Goal: Task Accomplishment & Management: Use online tool/utility

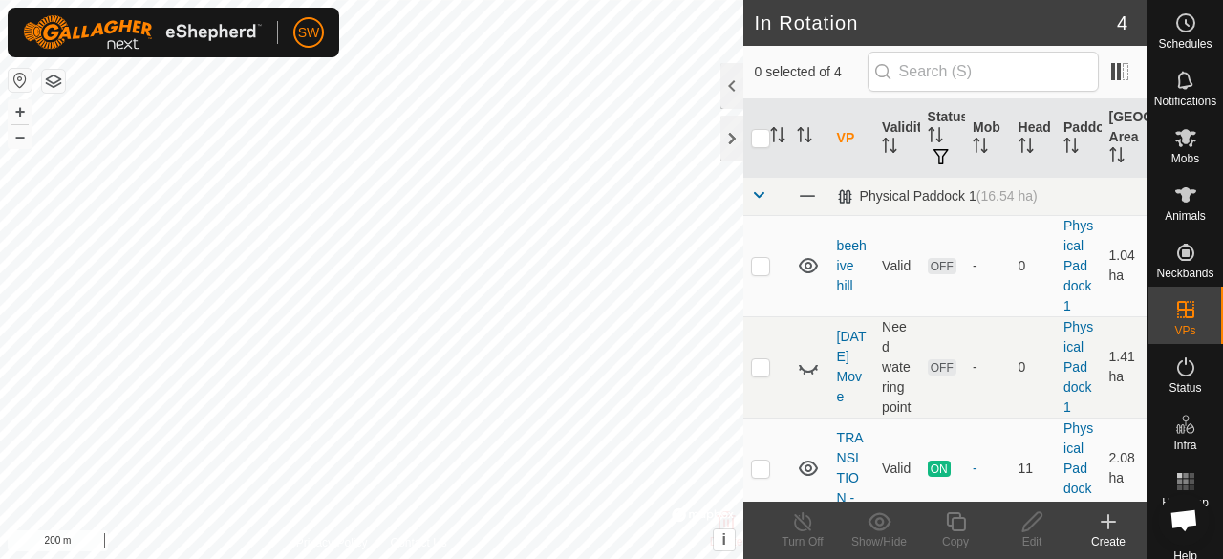
click at [1102, 517] on icon at bounding box center [1107, 521] width 23 height 23
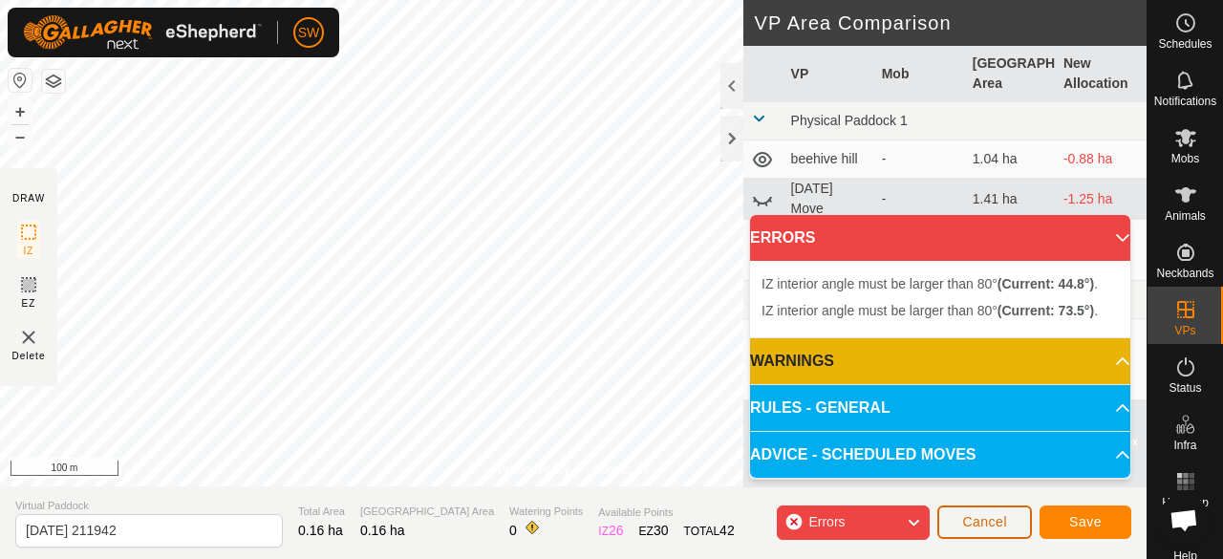
click at [1014, 532] on button "Cancel" at bounding box center [984, 521] width 95 height 33
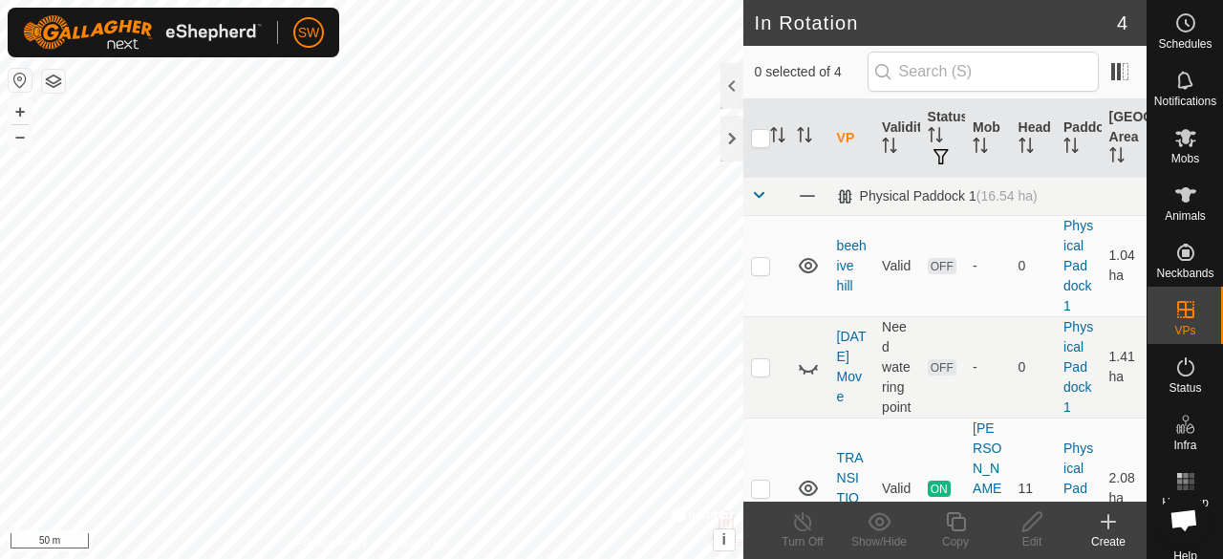
click at [1112, 540] on div "Create" at bounding box center [1108, 541] width 76 height 17
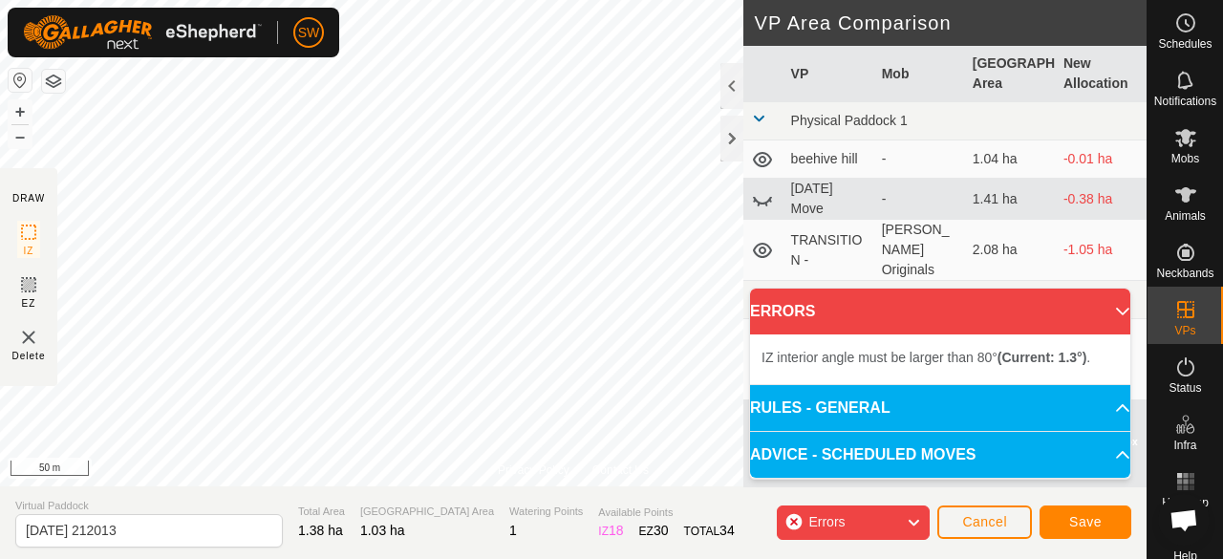
click at [495, 0] on html "SW Schedules Notifications Mobs Animals Neckbands VPs Status Infra Heatmap Help…" at bounding box center [611, 279] width 1223 height 559
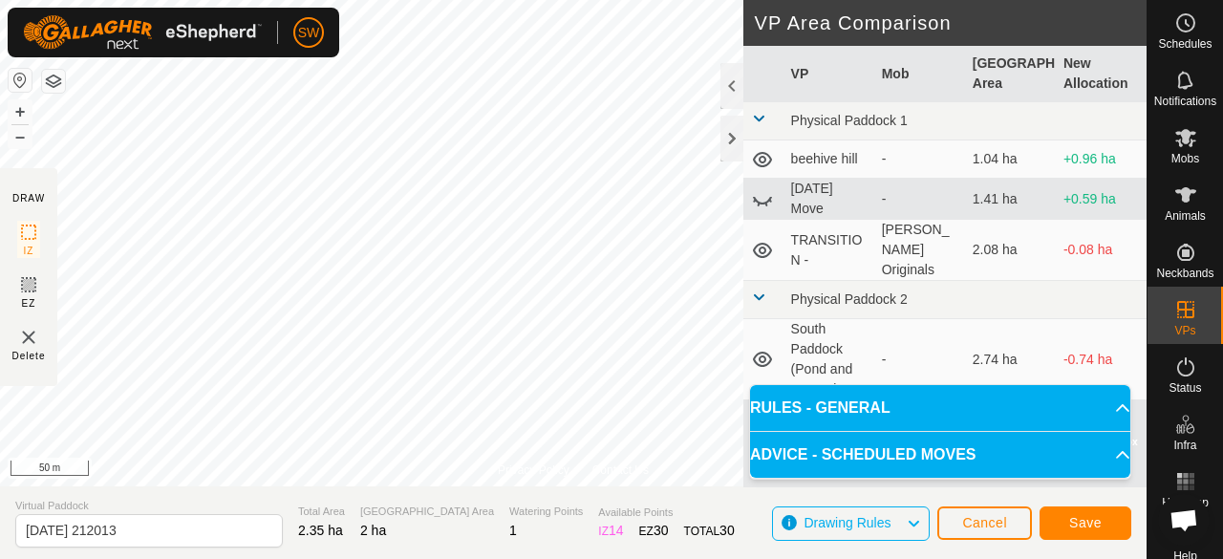
click at [262, 26] on div "SW Schedules Notifications Mobs Animals Neckbands VPs Status Infra Heatmap Help…" at bounding box center [611, 279] width 1223 height 559
click at [1058, 519] on button "Save" at bounding box center [1085, 522] width 92 height 33
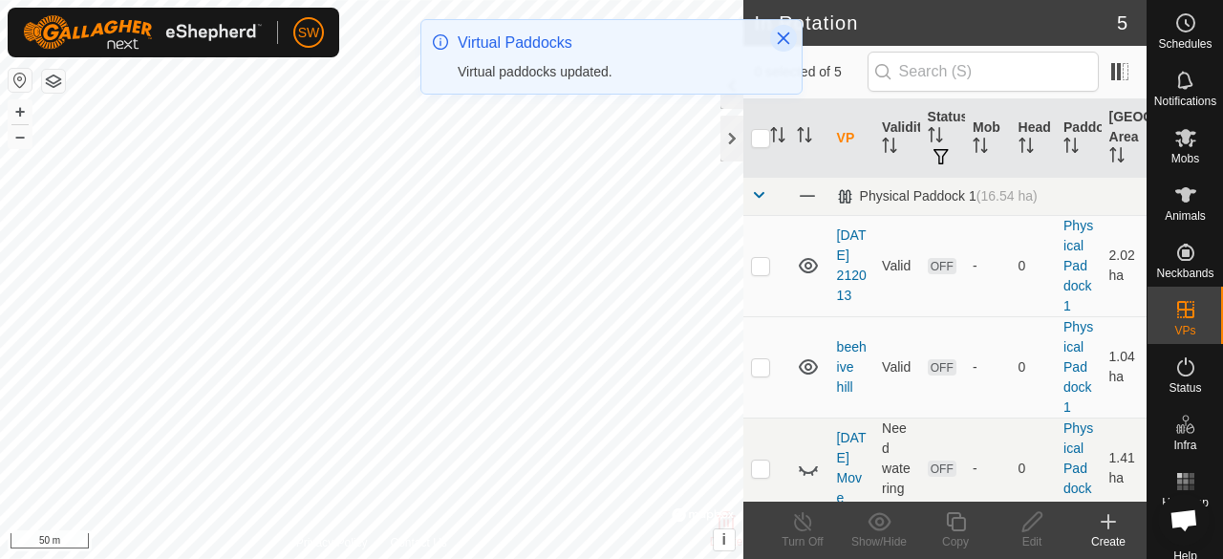
click at [785, 37] on icon "Close" at bounding box center [783, 38] width 15 height 15
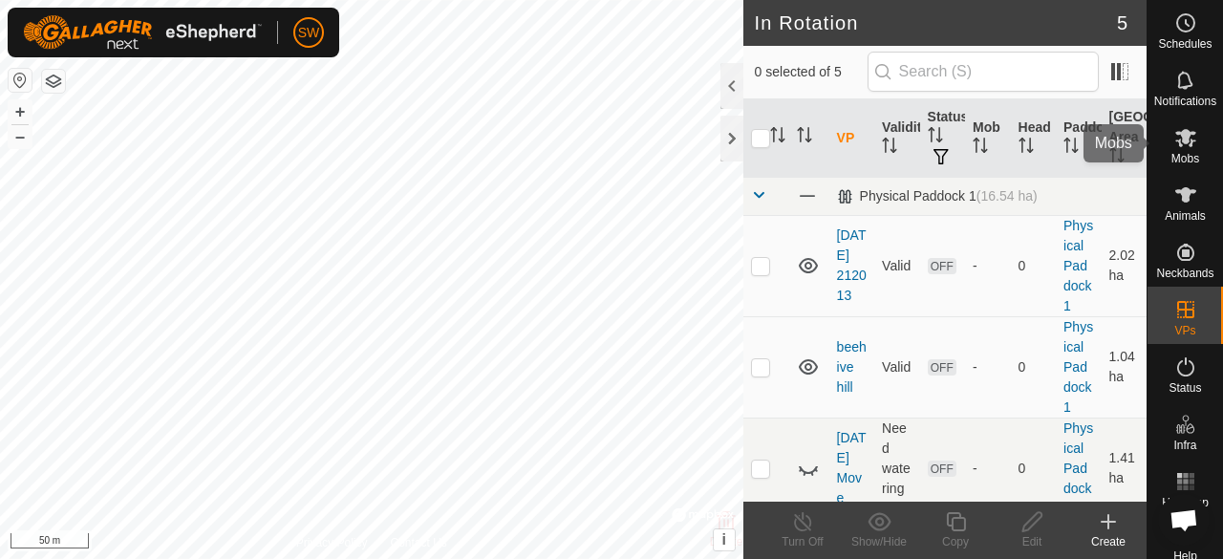
click at [1181, 134] on icon at bounding box center [1185, 138] width 21 height 18
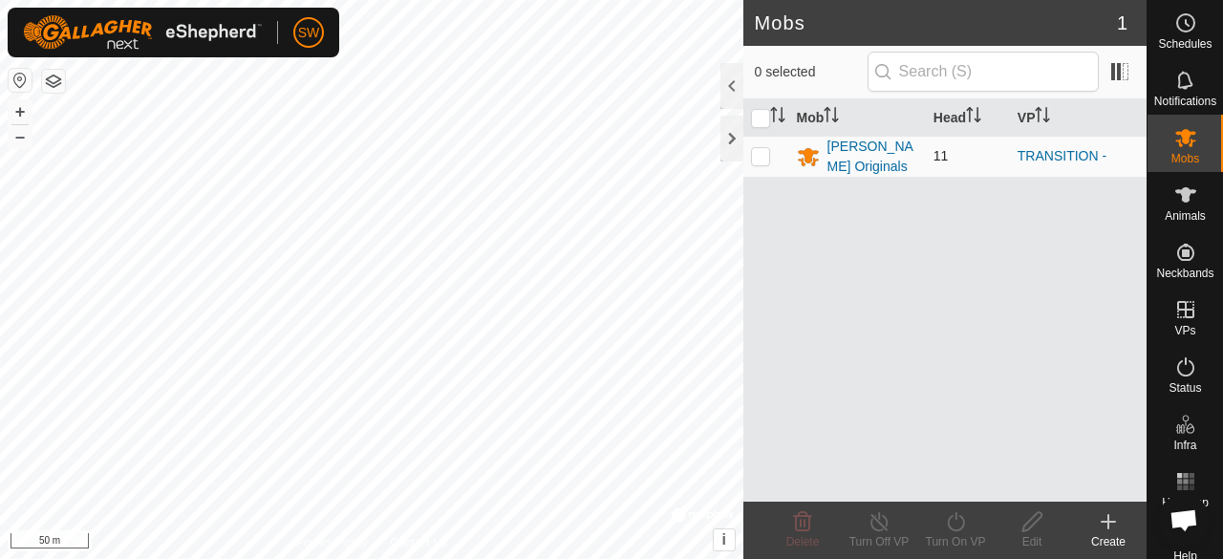
click at [760, 157] on p-checkbox at bounding box center [760, 155] width 19 height 15
checkbox input "true"
click at [947, 530] on icon at bounding box center [956, 521] width 24 height 23
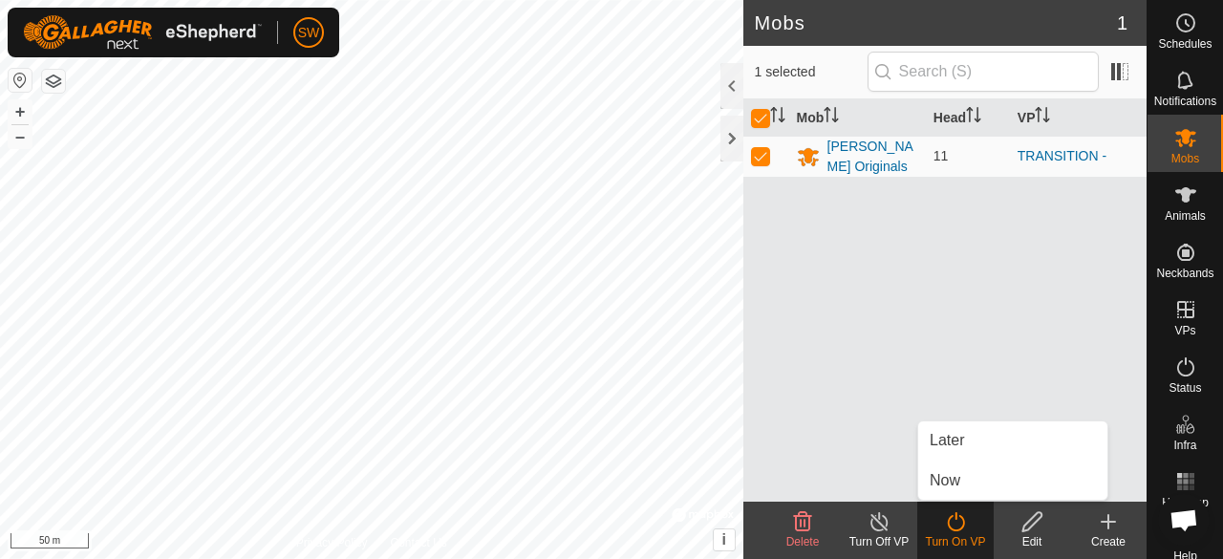
click at [861, 368] on div "Mob Head [PERSON_NAME] Originals 11 TRANSITION -" at bounding box center [944, 300] width 403 height 402
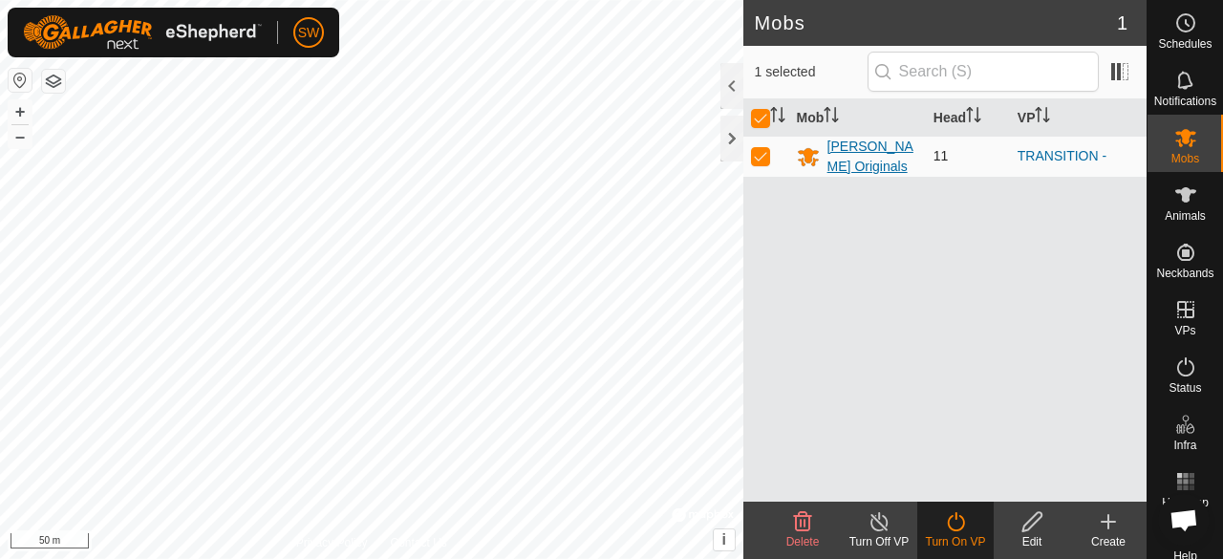
click at [865, 156] on div "[PERSON_NAME] Originals" at bounding box center [872, 157] width 91 height 40
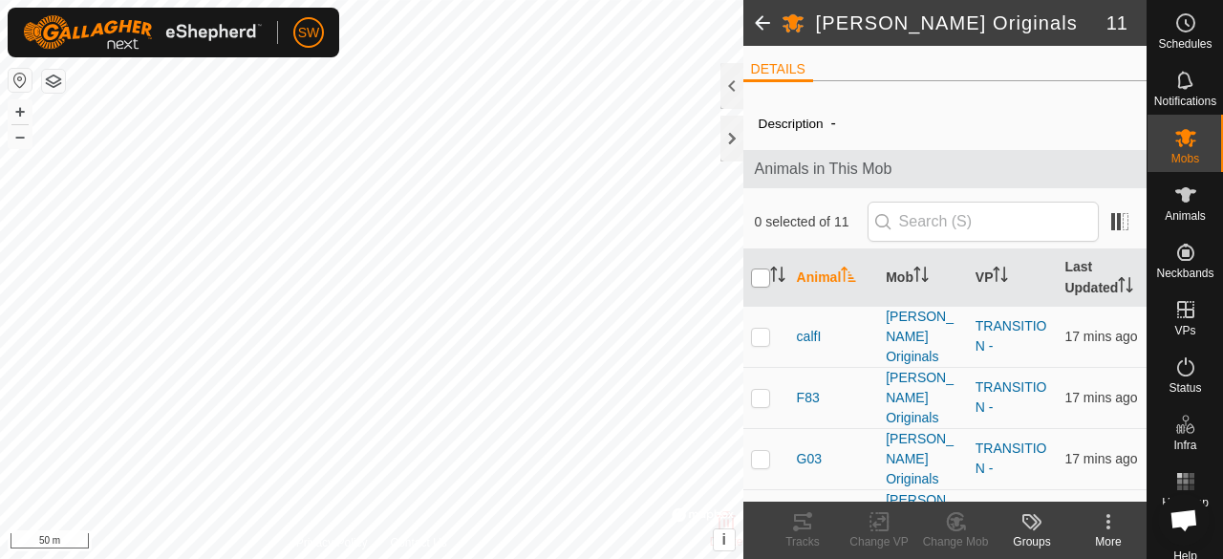
click at [756, 287] on input "checkbox" at bounding box center [760, 277] width 19 height 19
checkbox input "true"
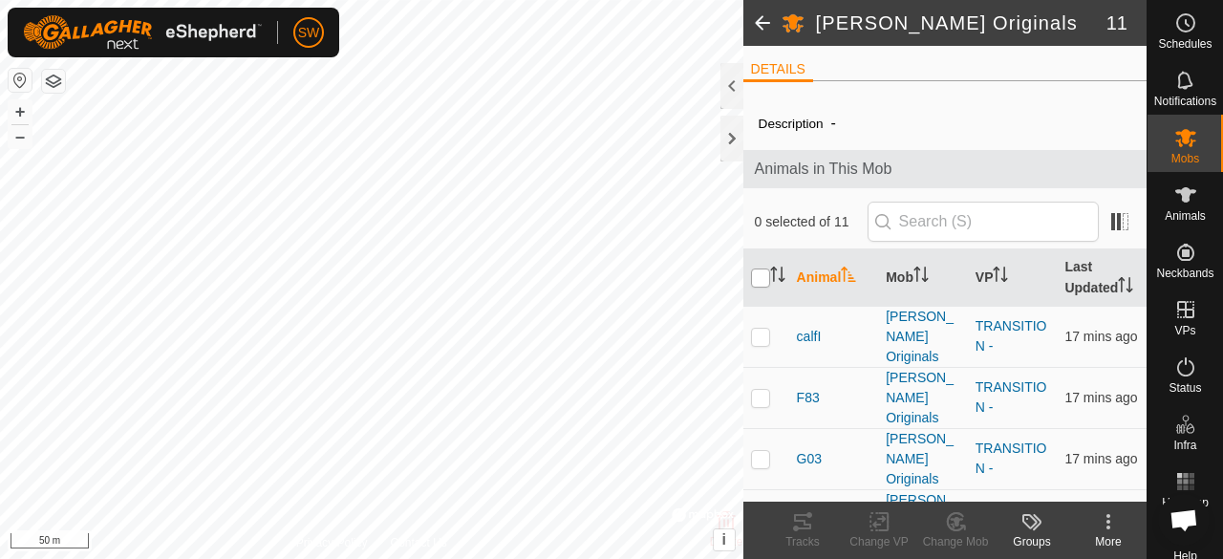
checkbox input "true"
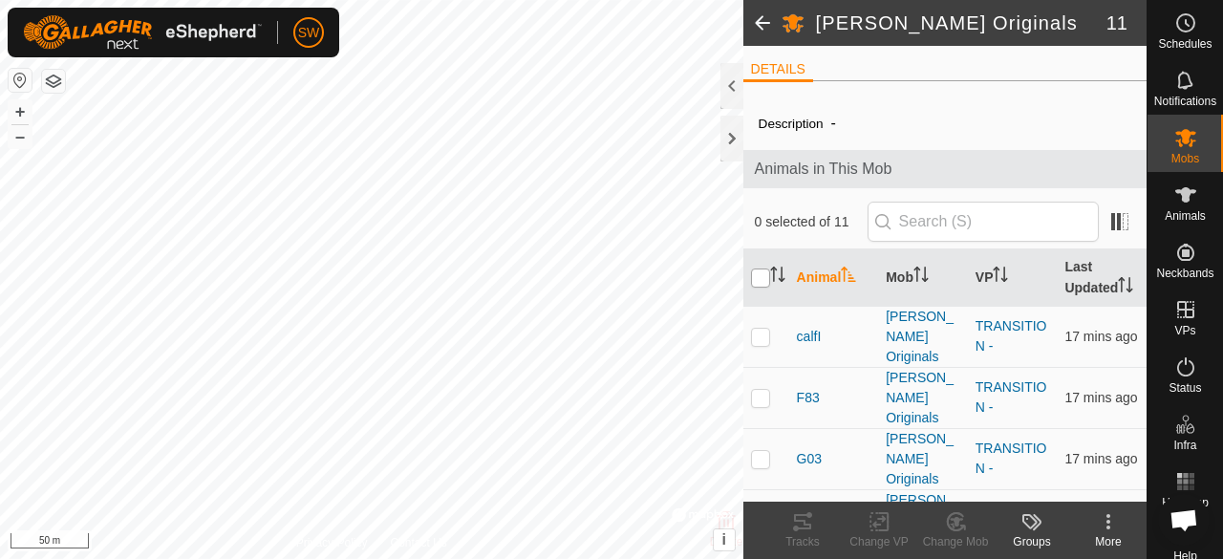
checkbox input "true"
click at [881, 530] on icon at bounding box center [883, 521] width 9 height 17
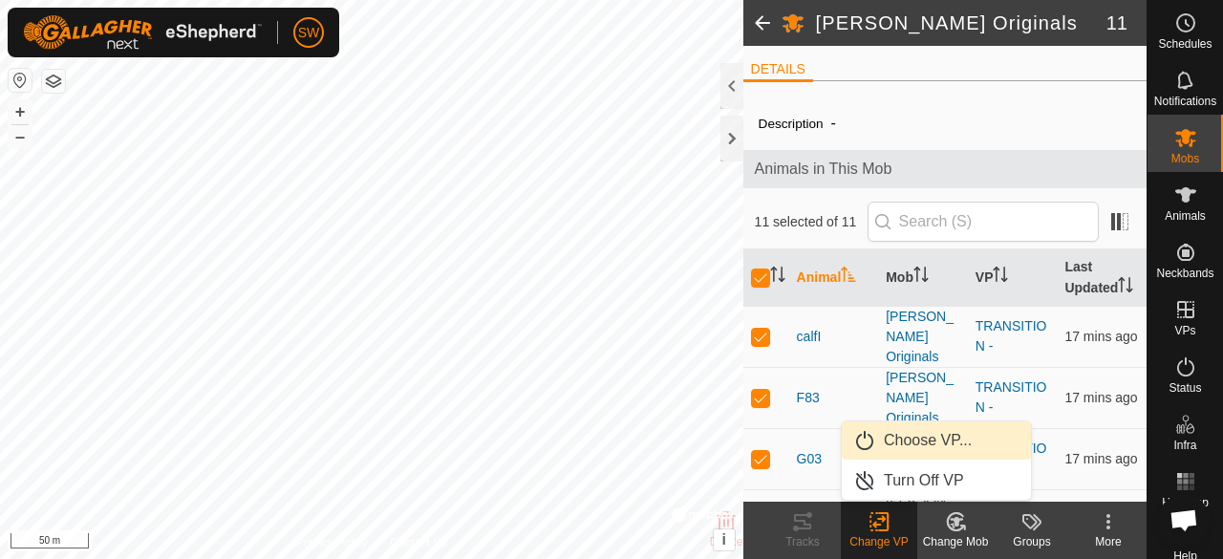
click at [951, 449] on link "Choose VP..." at bounding box center [935, 440] width 189 height 38
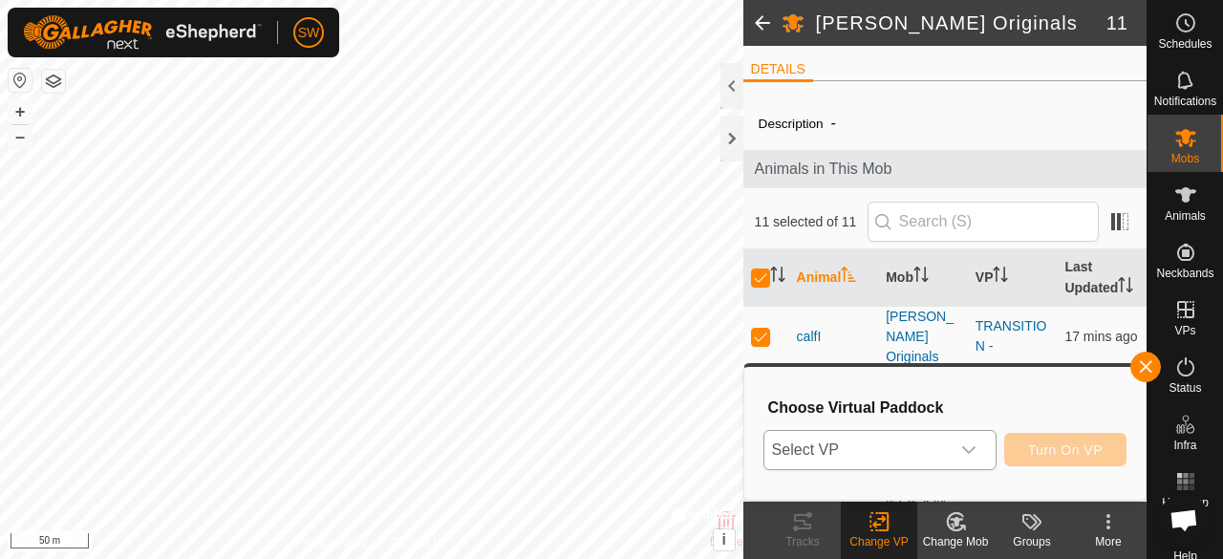
click at [927, 452] on span "Select VP" at bounding box center [856, 450] width 185 height 38
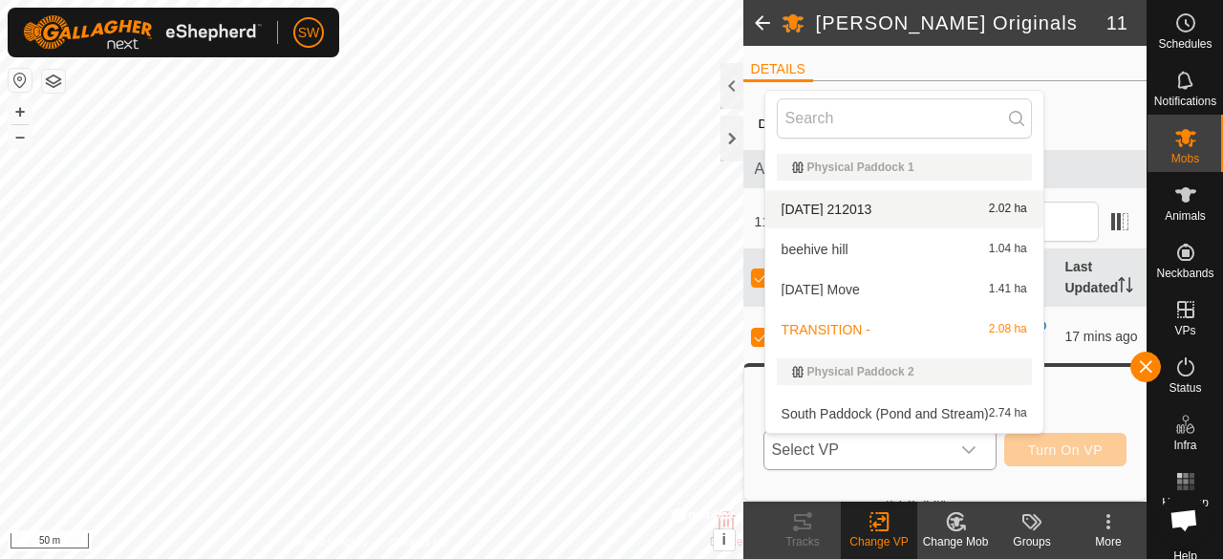
click at [892, 206] on li "[DATE] 212013 2.02 ha" at bounding box center [904, 209] width 278 height 38
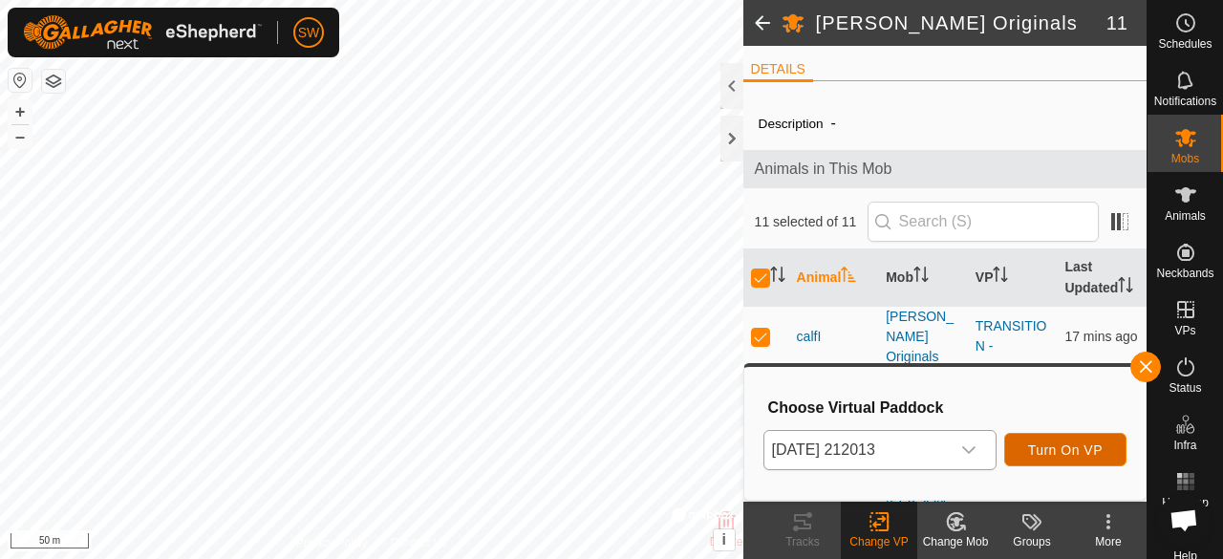
click at [1071, 445] on span "Turn On VP" at bounding box center [1065, 449] width 74 height 15
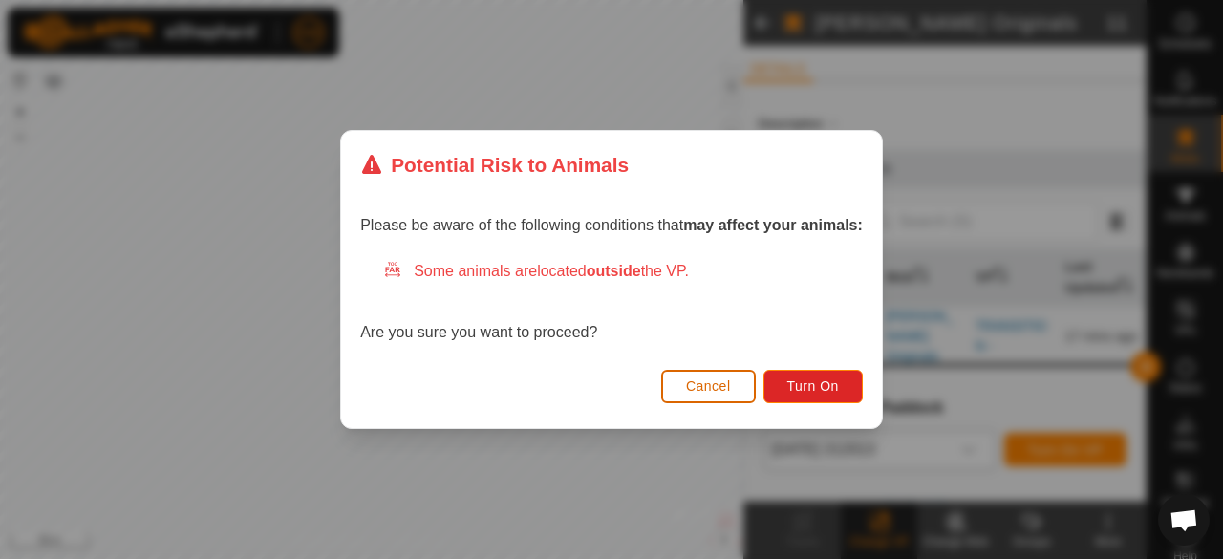
click at [734, 384] on button "Cancel" at bounding box center [708, 386] width 95 height 33
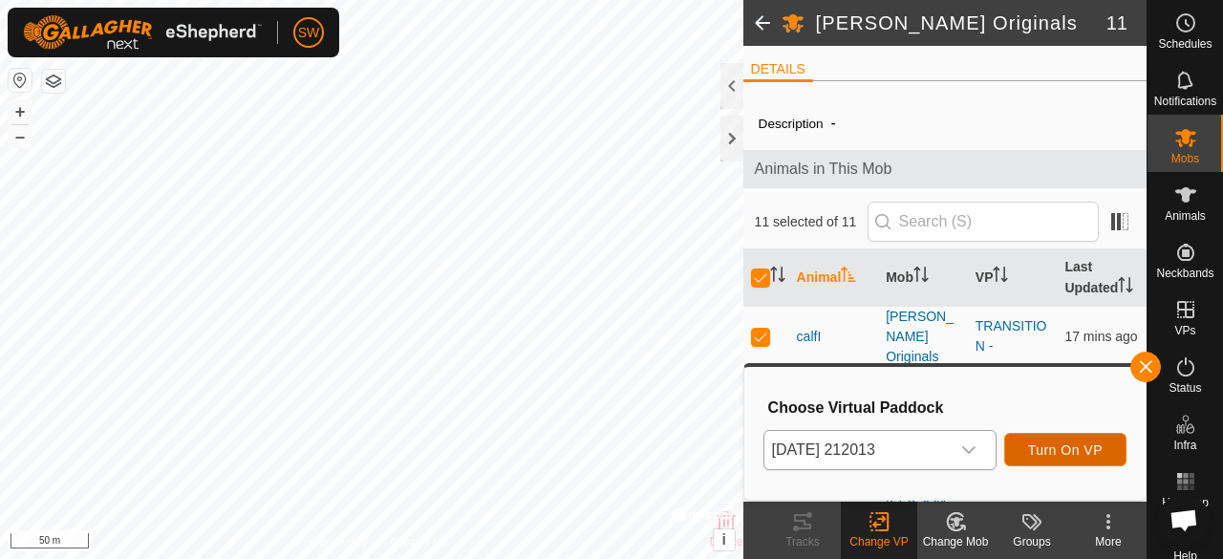
click at [1040, 444] on span "Turn On VP" at bounding box center [1065, 449] width 74 height 15
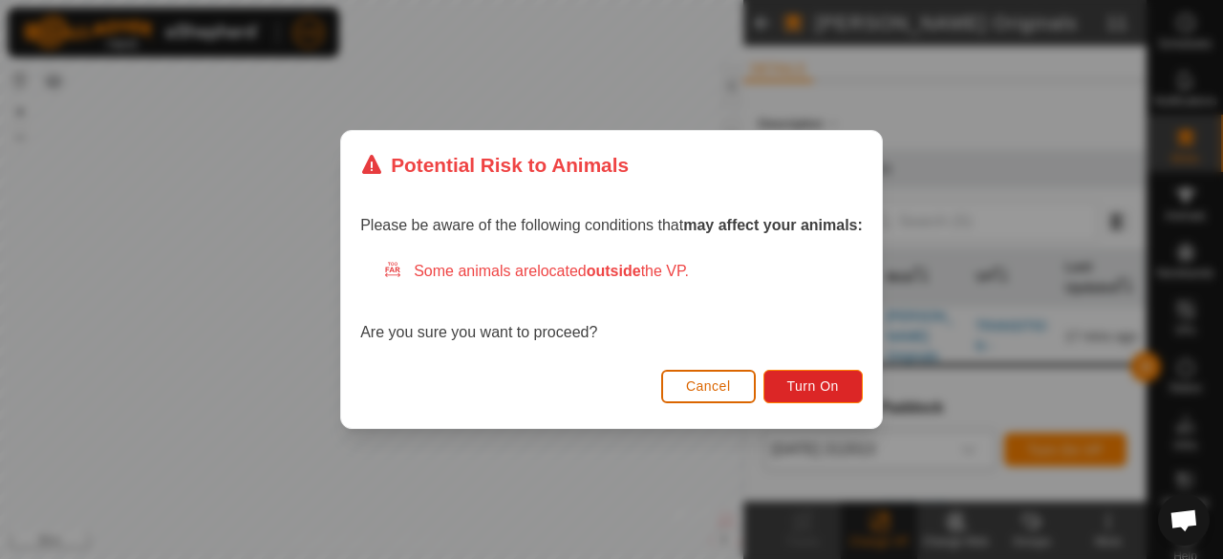
click at [707, 394] on button "Cancel" at bounding box center [708, 386] width 95 height 33
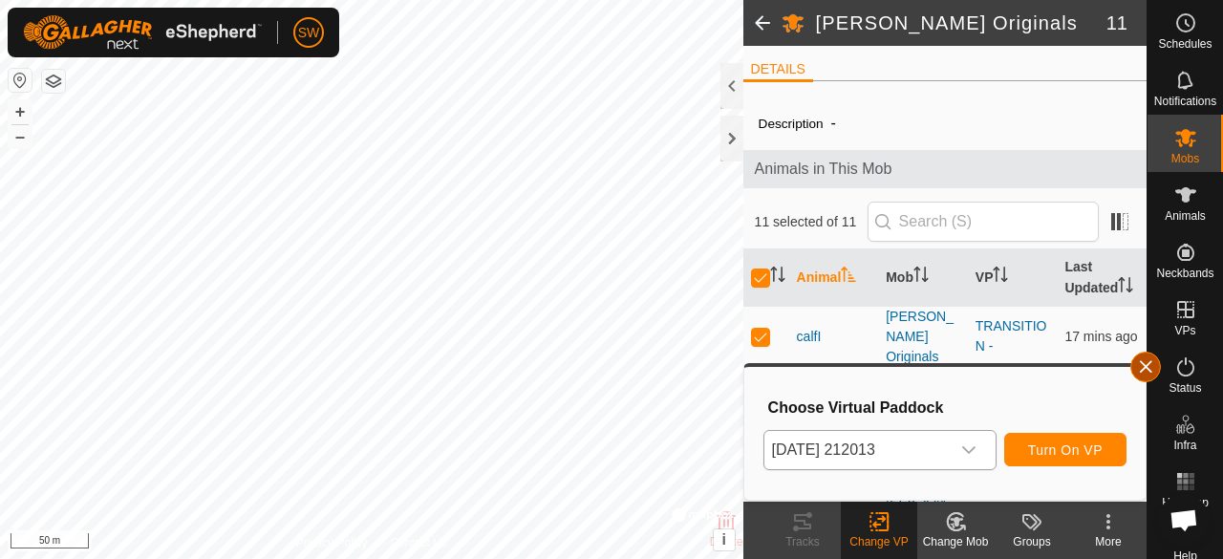
click at [1144, 377] on button "button" at bounding box center [1145, 366] width 31 height 31
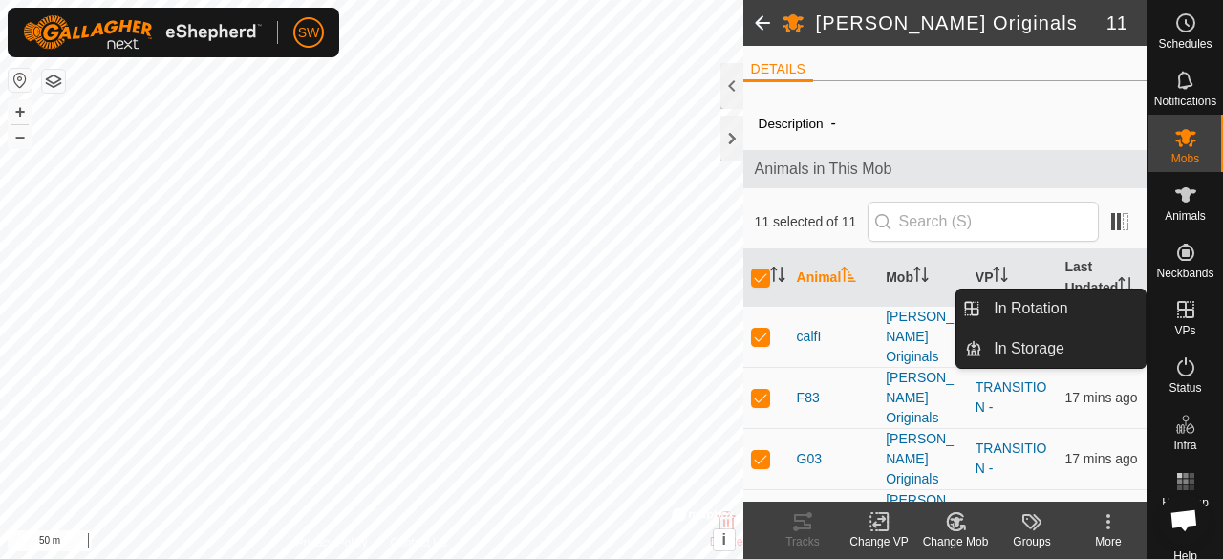
click at [1177, 309] on icon at bounding box center [1185, 309] width 17 height 17
click at [1050, 296] on link "In Rotation" at bounding box center [1063, 308] width 163 height 38
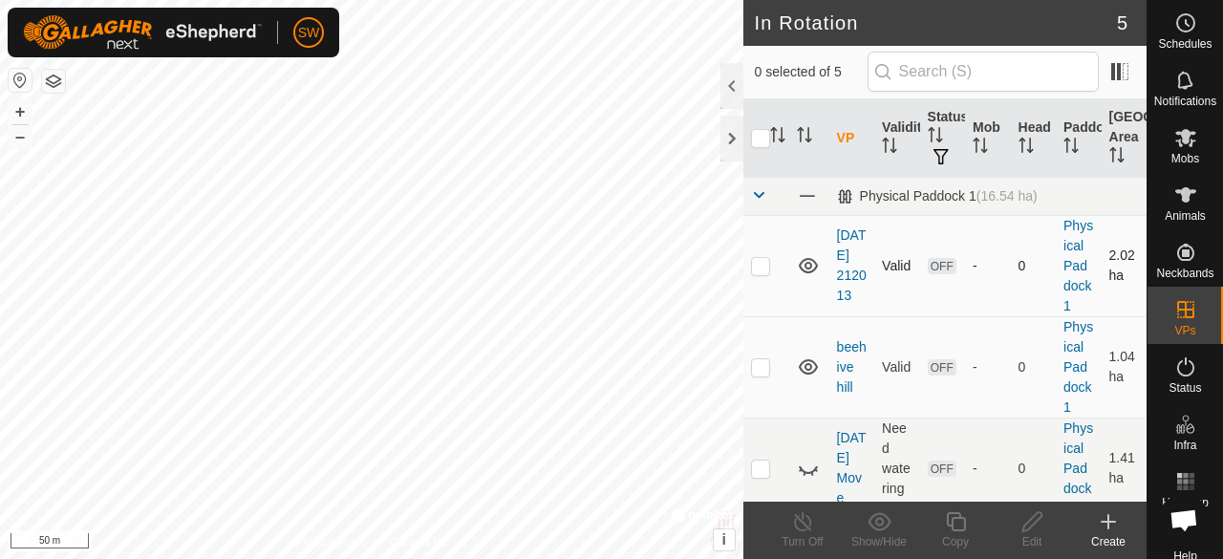
click at [766, 272] on p-checkbox at bounding box center [760, 265] width 19 height 15
checkbox input "true"
click at [1027, 522] on icon at bounding box center [1031, 521] width 19 height 19
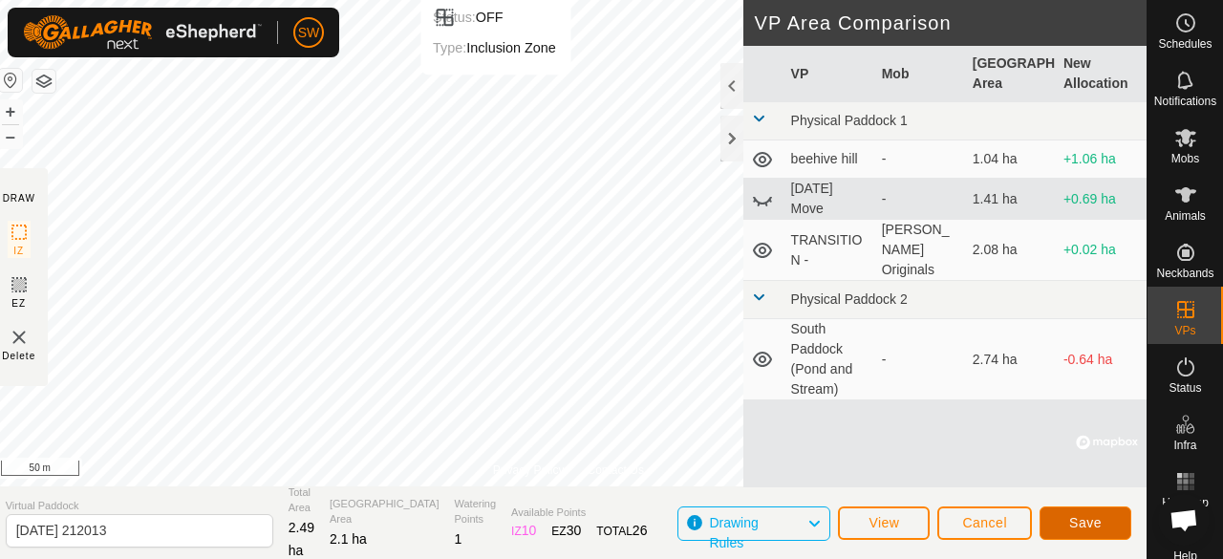
click at [1069, 515] on span "Save" at bounding box center [1085, 522] width 32 height 15
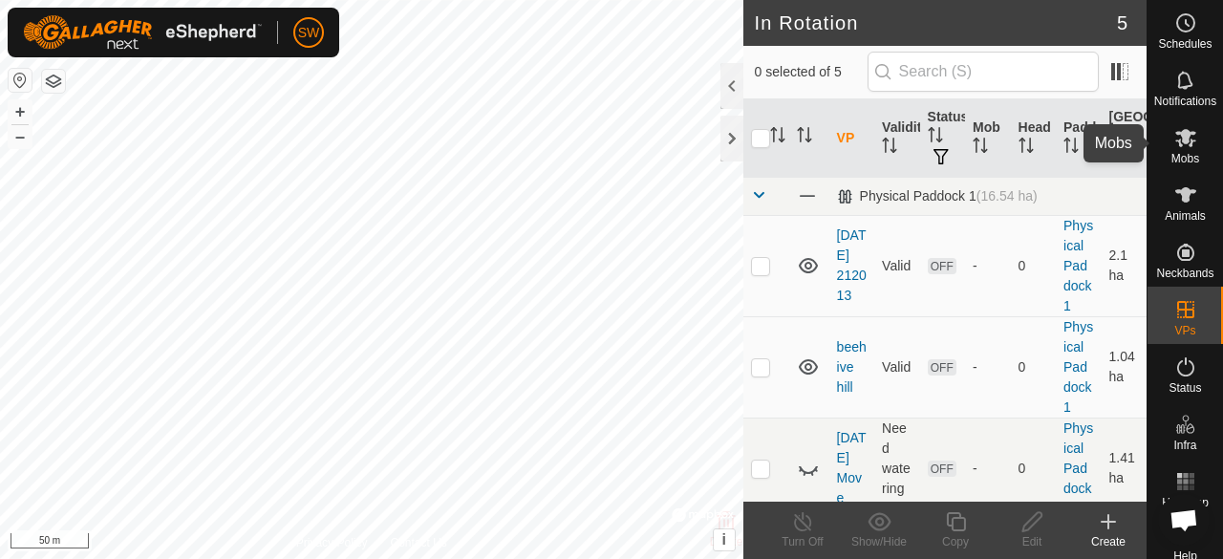
click at [1185, 154] on span "Mobs" at bounding box center [1185, 158] width 28 height 11
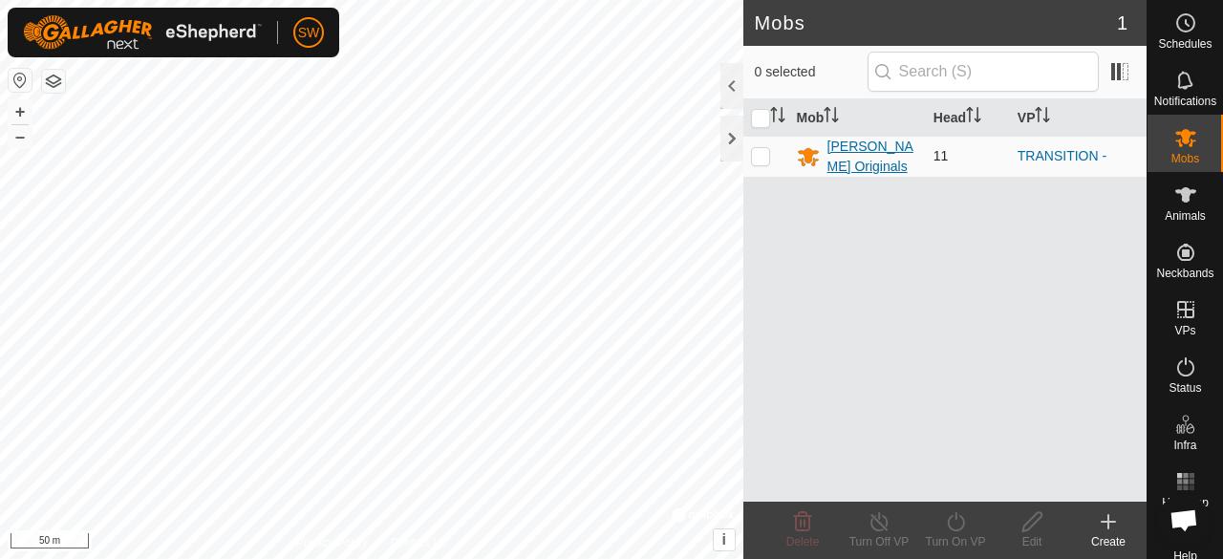
click at [856, 148] on div "[PERSON_NAME] Originals" at bounding box center [872, 157] width 91 height 40
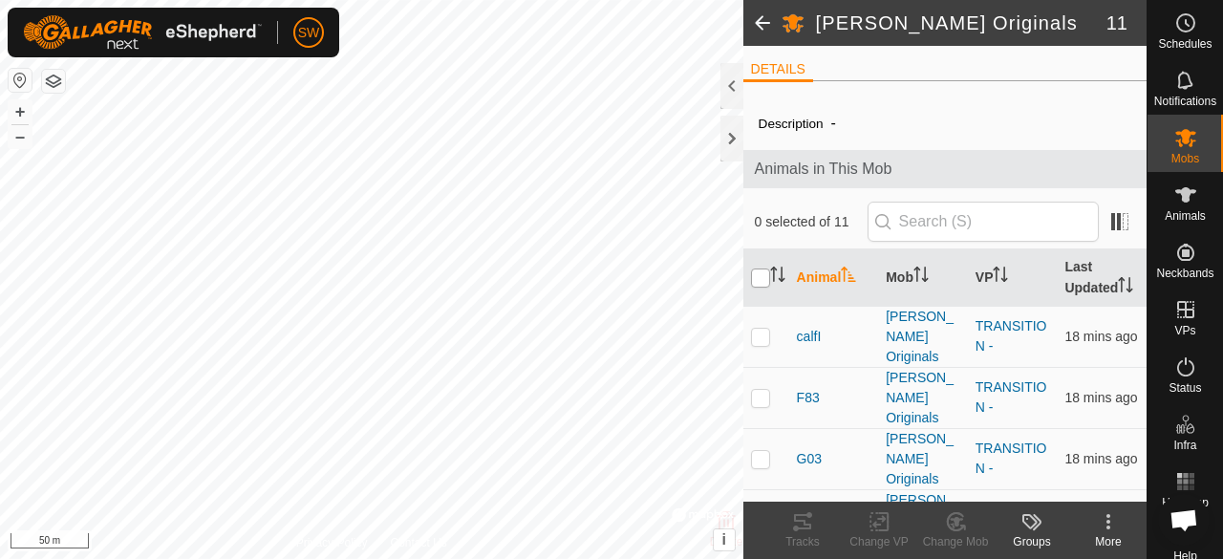
click at [761, 284] on input "checkbox" at bounding box center [760, 277] width 19 height 19
checkbox input "true"
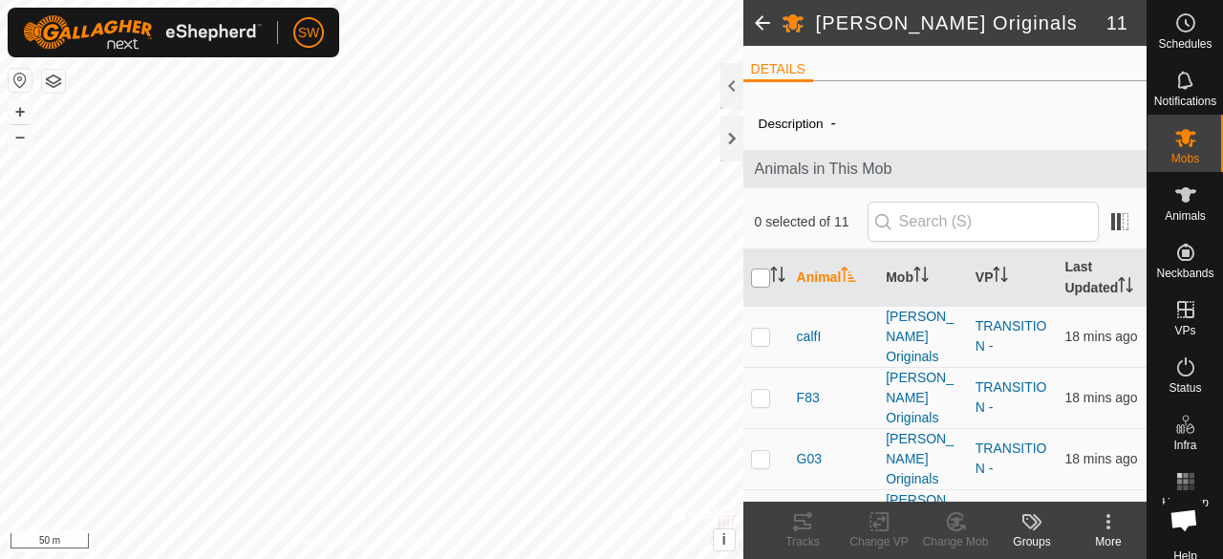
checkbox input "true"
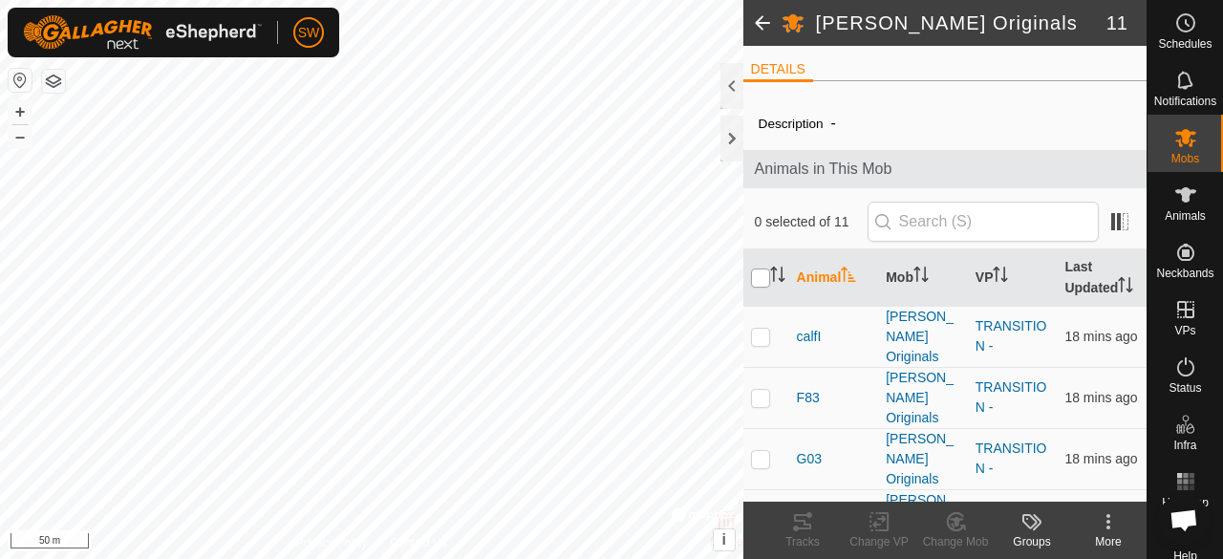
checkbox input "true"
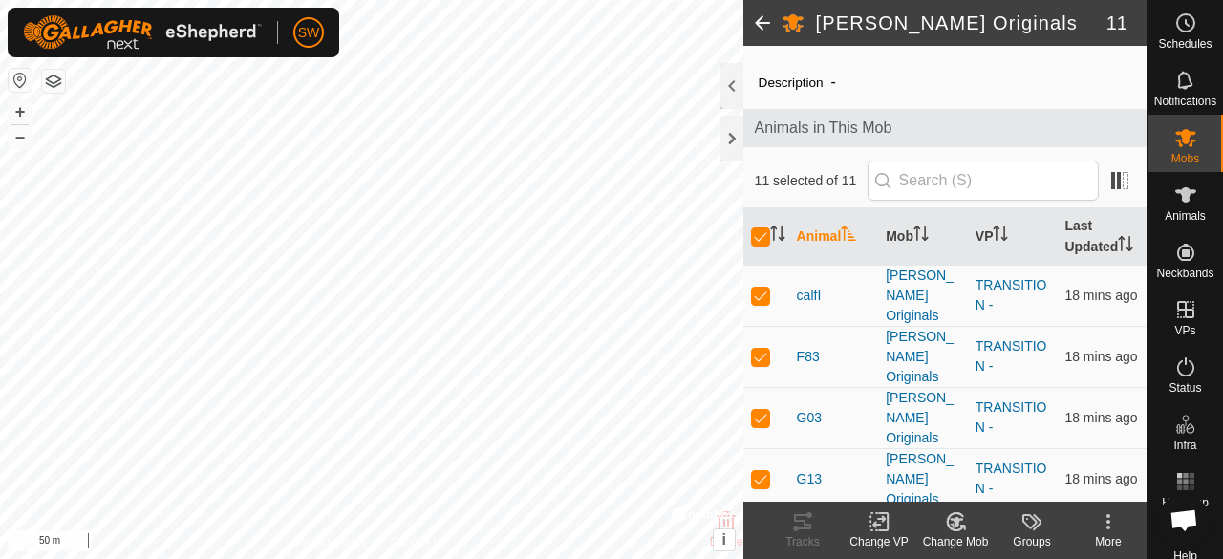
scroll to position [42, 0]
click at [878, 526] on icon at bounding box center [879, 521] width 24 height 23
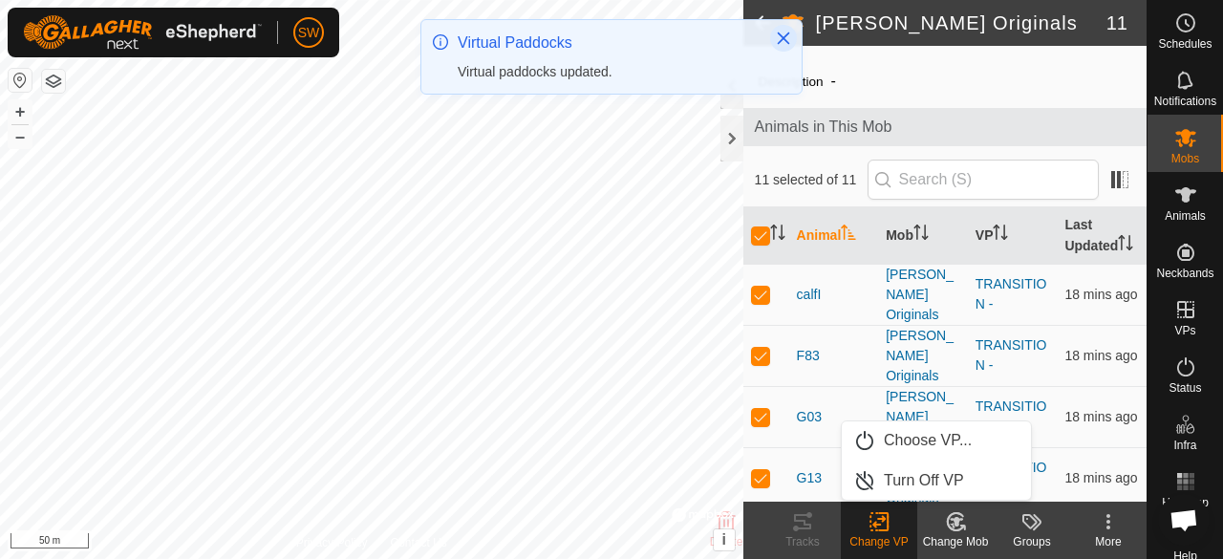
click at [787, 43] on icon "Close" at bounding box center [783, 38] width 12 height 12
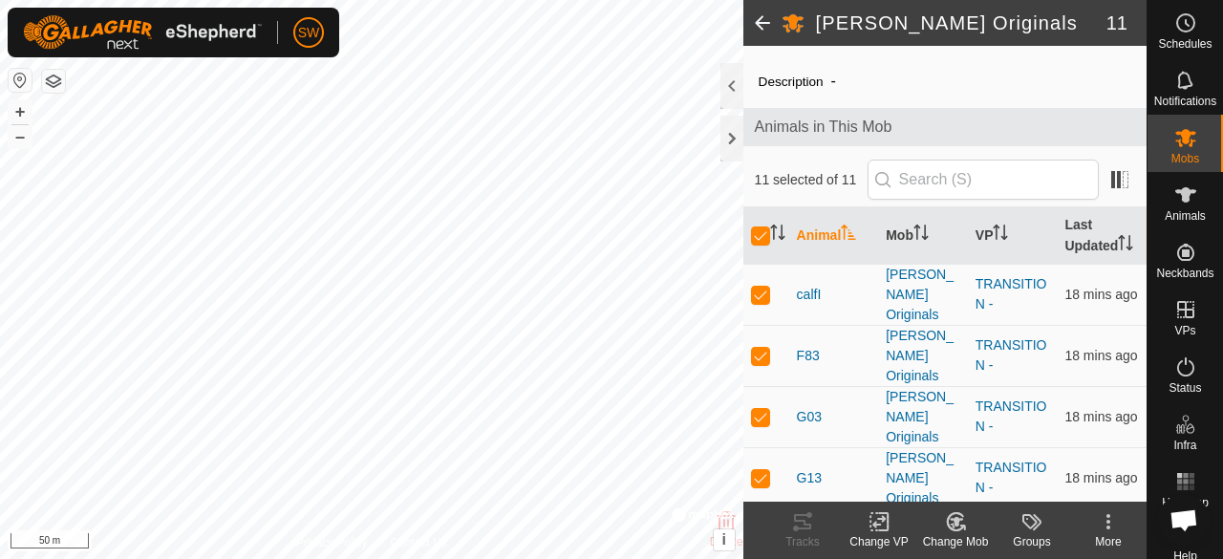
click at [873, 527] on icon at bounding box center [879, 521] width 24 height 23
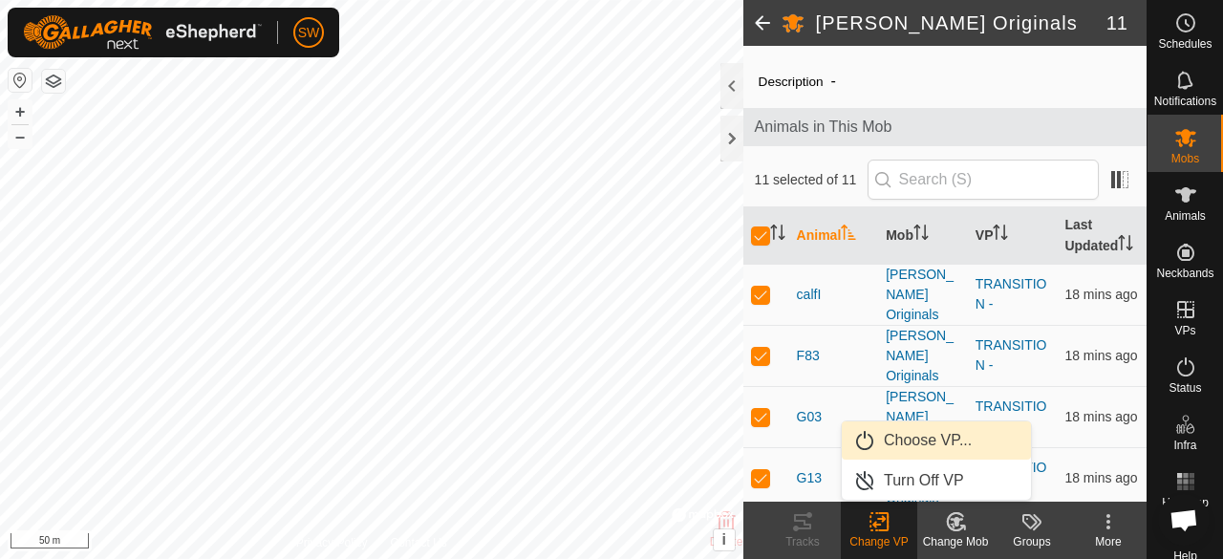
click at [951, 438] on link "Choose VP..." at bounding box center [935, 440] width 189 height 38
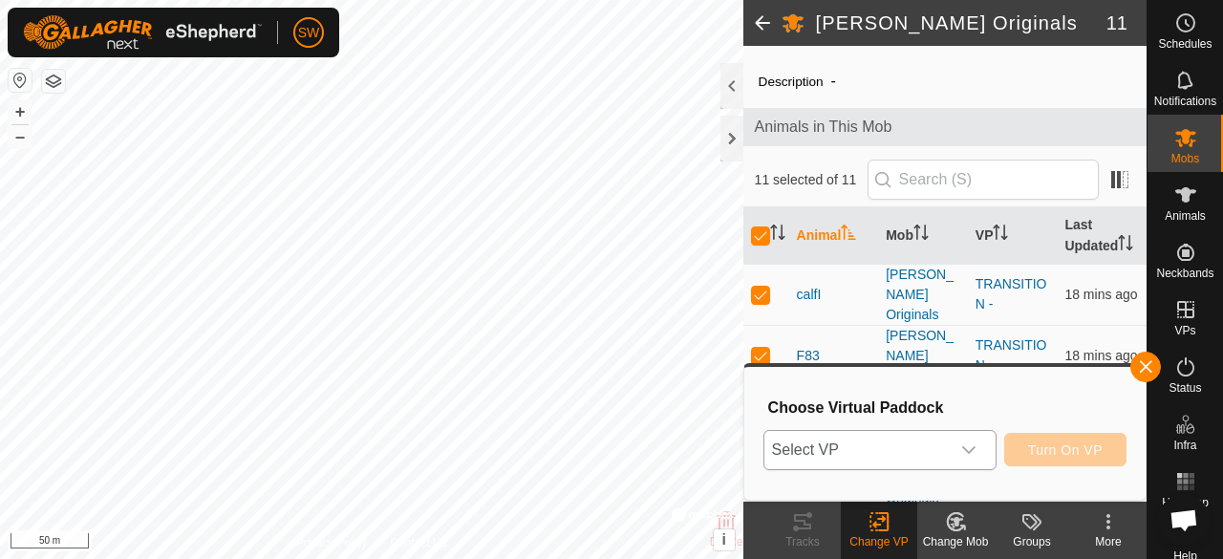
click at [900, 447] on span "Select VP" at bounding box center [856, 450] width 185 height 38
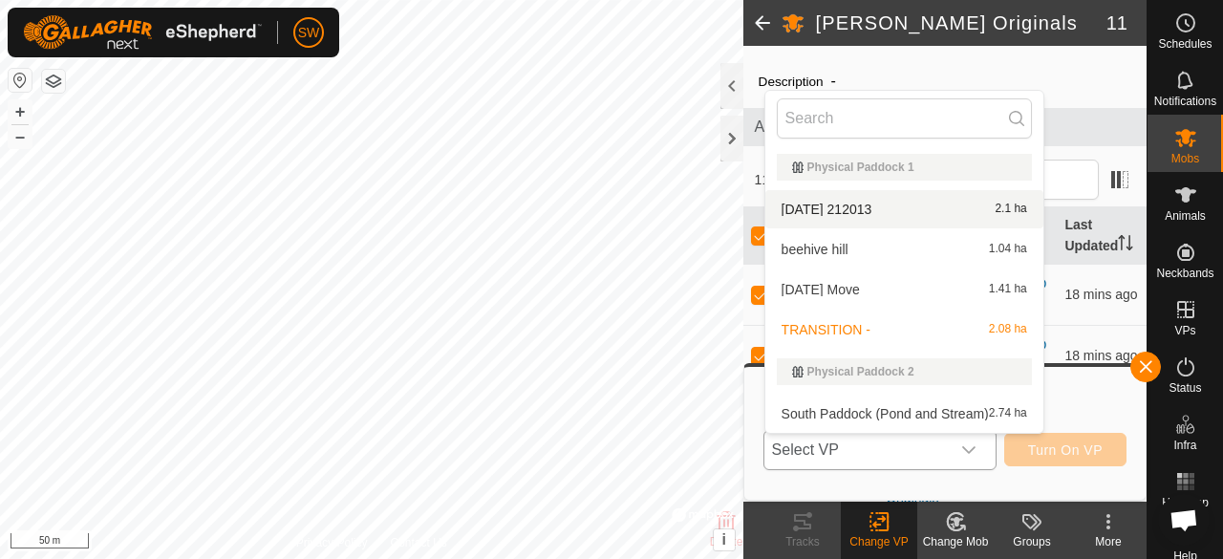
click at [924, 212] on li "[DATE] 212013 2.1 ha" at bounding box center [904, 209] width 278 height 38
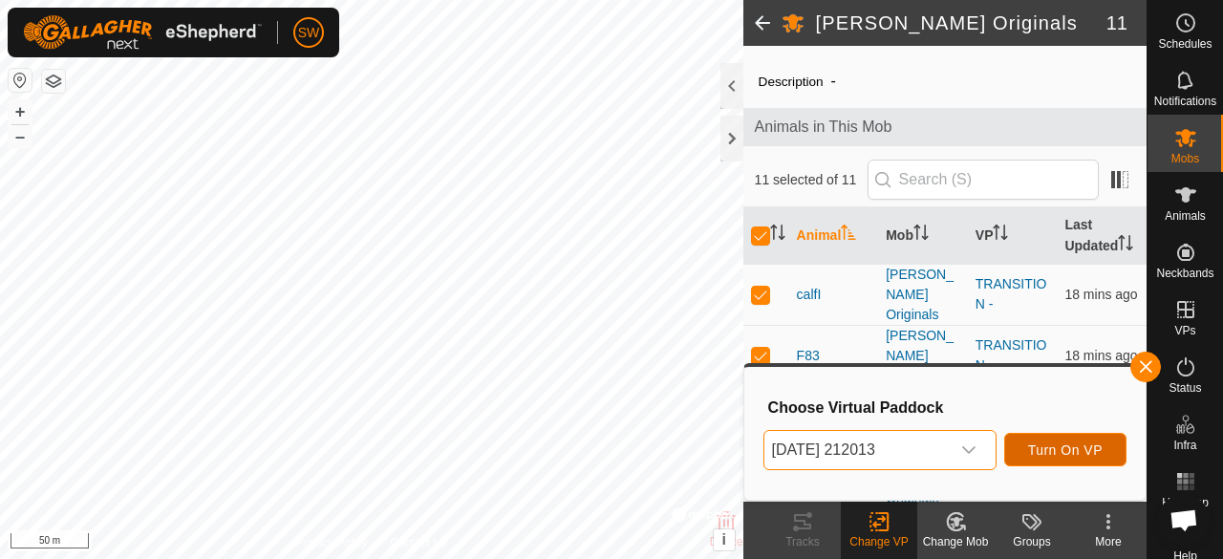
click at [1068, 446] on span "Turn On VP" at bounding box center [1065, 449] width 74 height 15
